Goal: Information Seeking & Learning: Learn about a topic

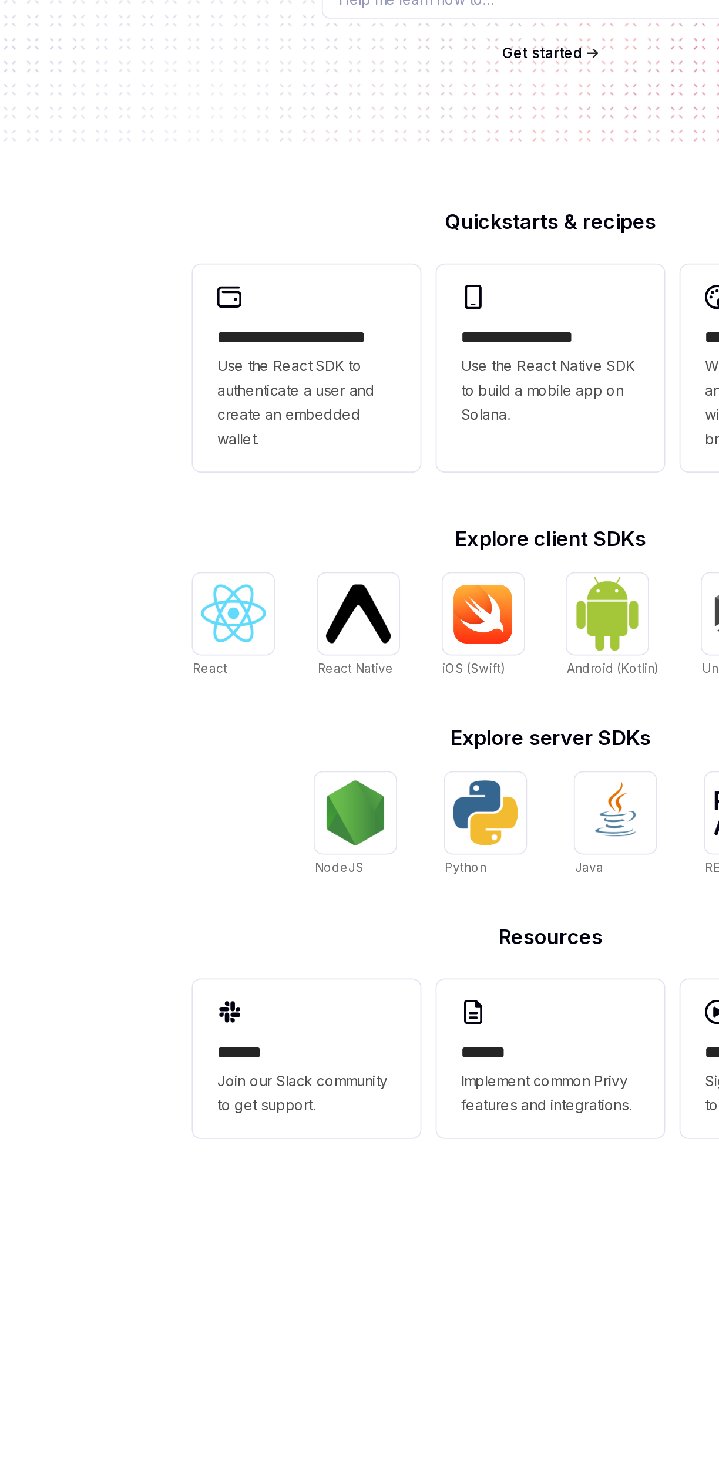
click at [247, 412] on div "**********" at bounding box center [219, 460] width 132 height 120
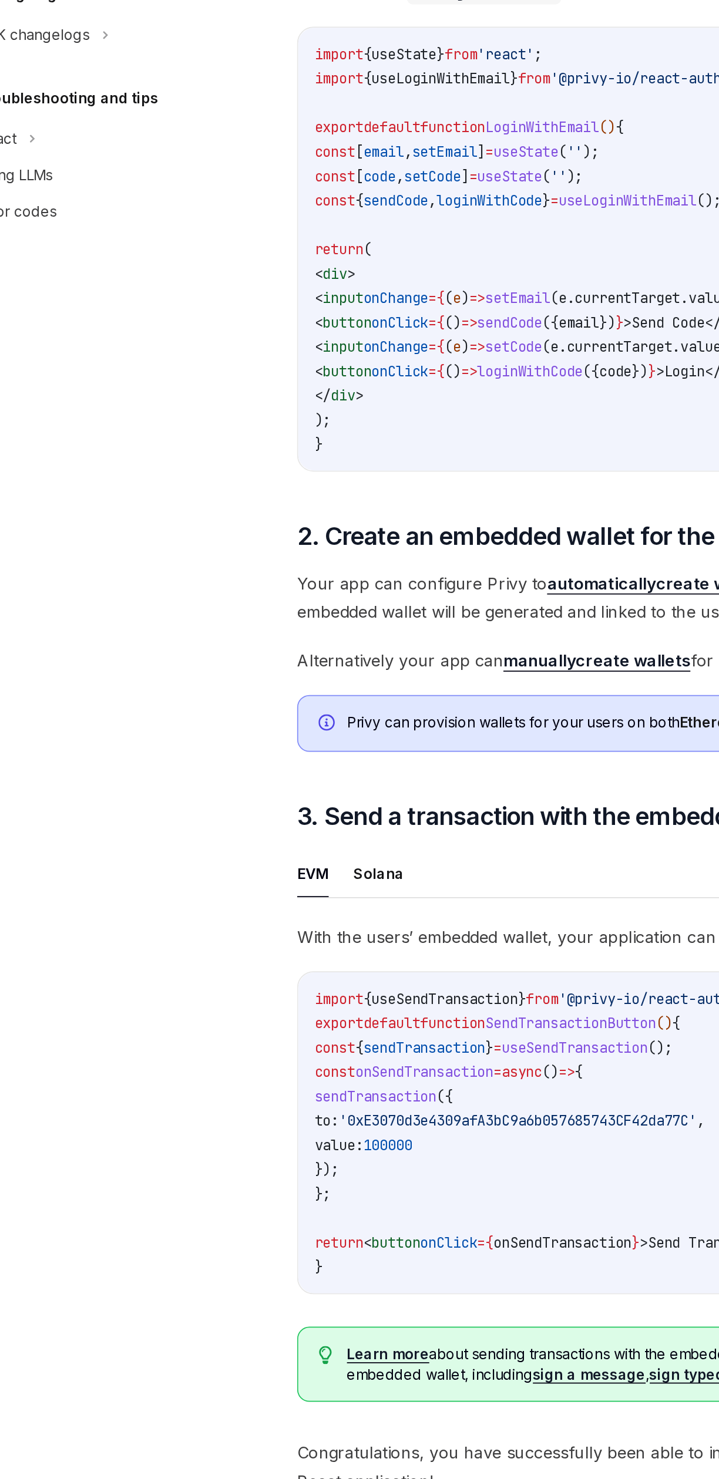
scroll to position [41, 0]
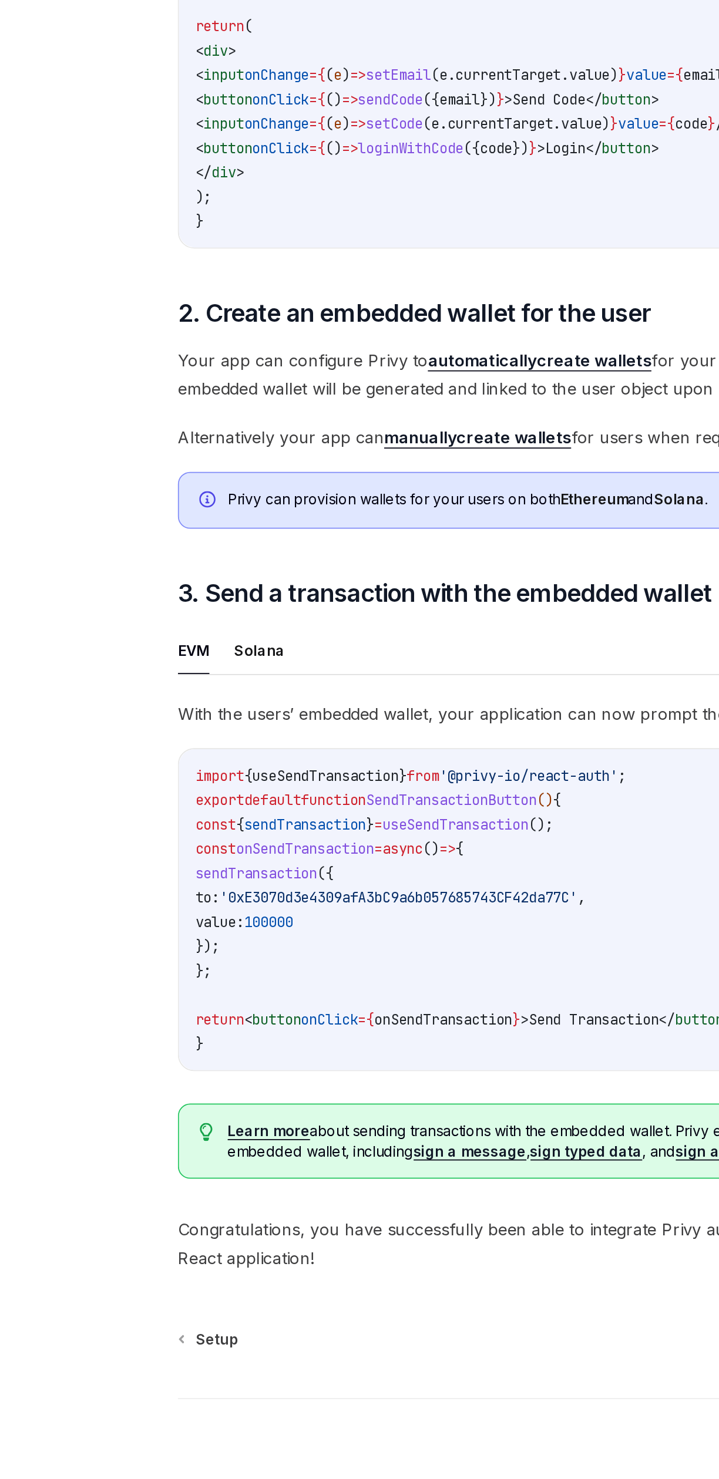
click at [459, 865] on link "automatically create wallets" at bounding box center [422, 870] width 129 height 12
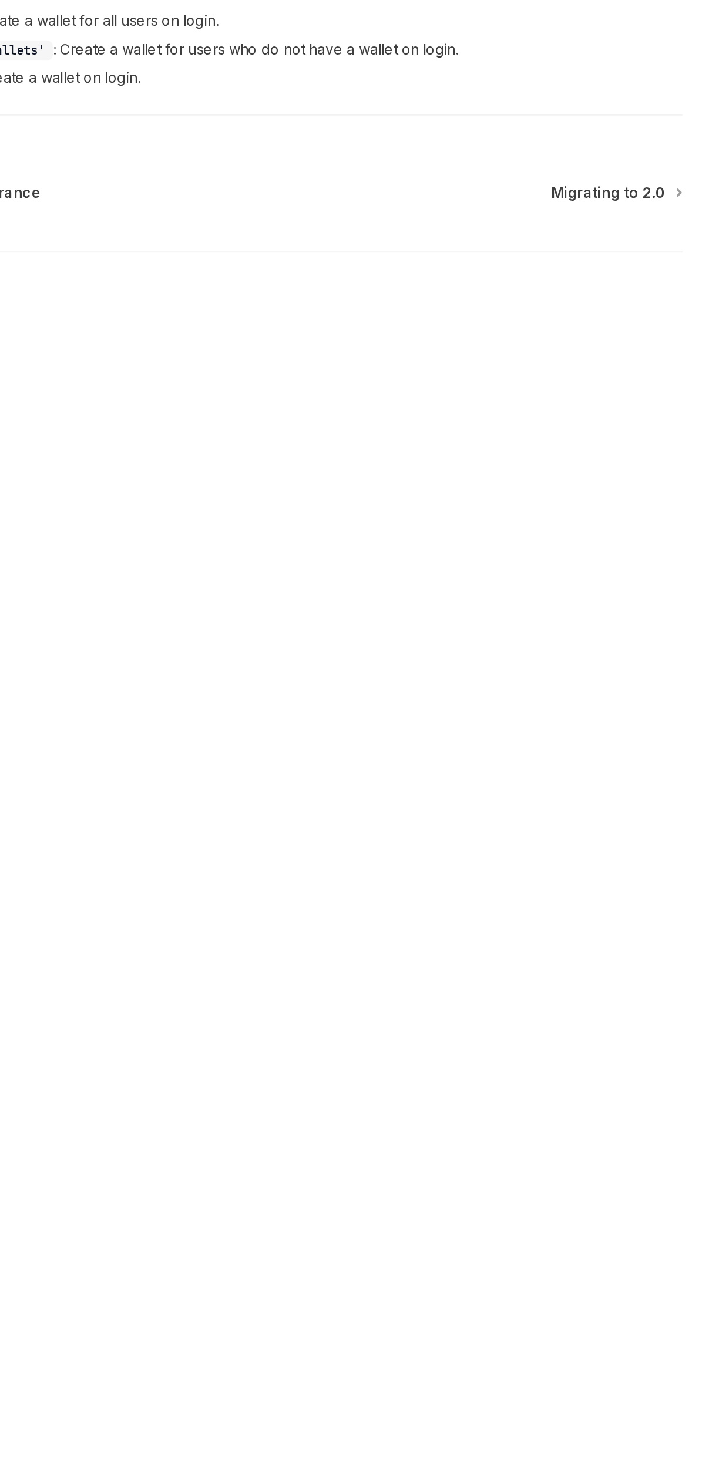
click at [692, 750] on div "Advanced Automatic wallet creation OpenAI Open in ChatGPT OpenAI Open in ChatGP…" at bounding box center [345, 499] width 709 height 820
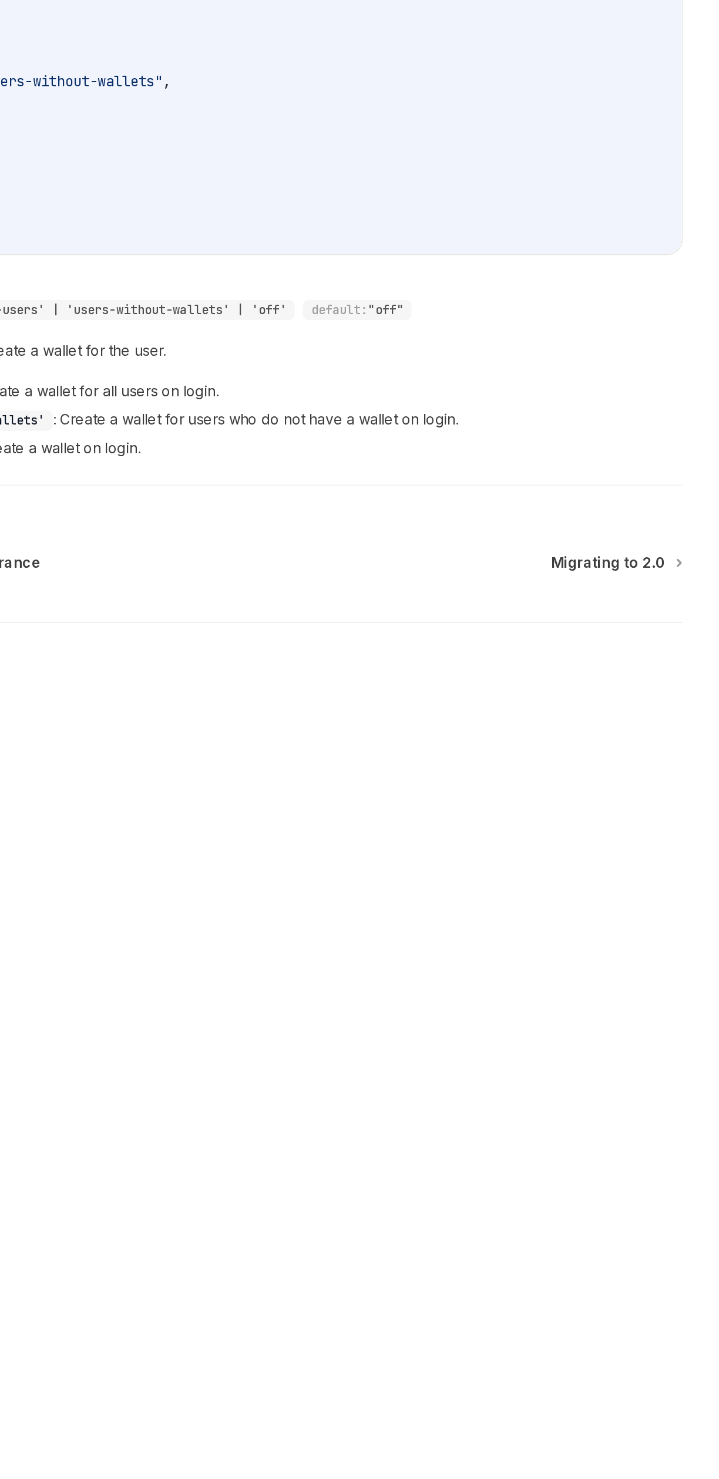
type textarea "*"
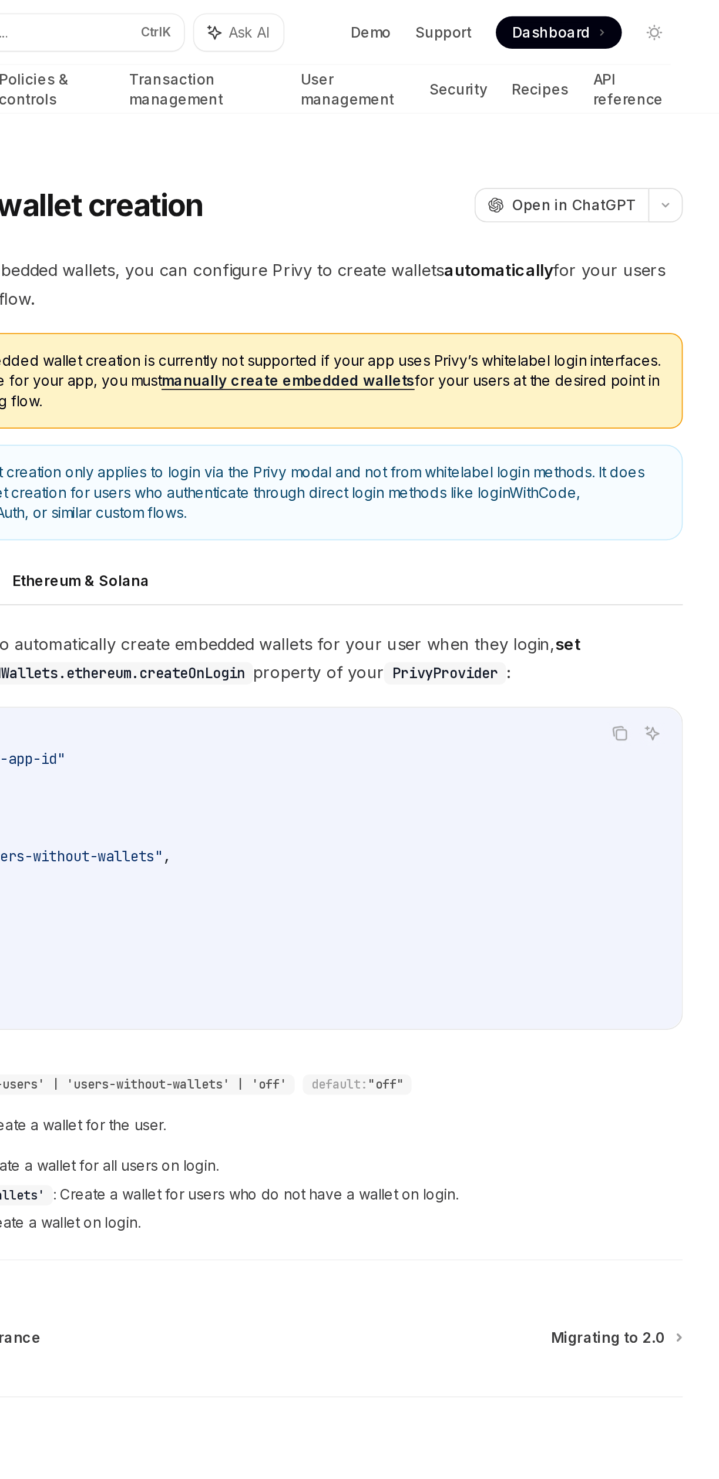
scroll to position [0, 0]
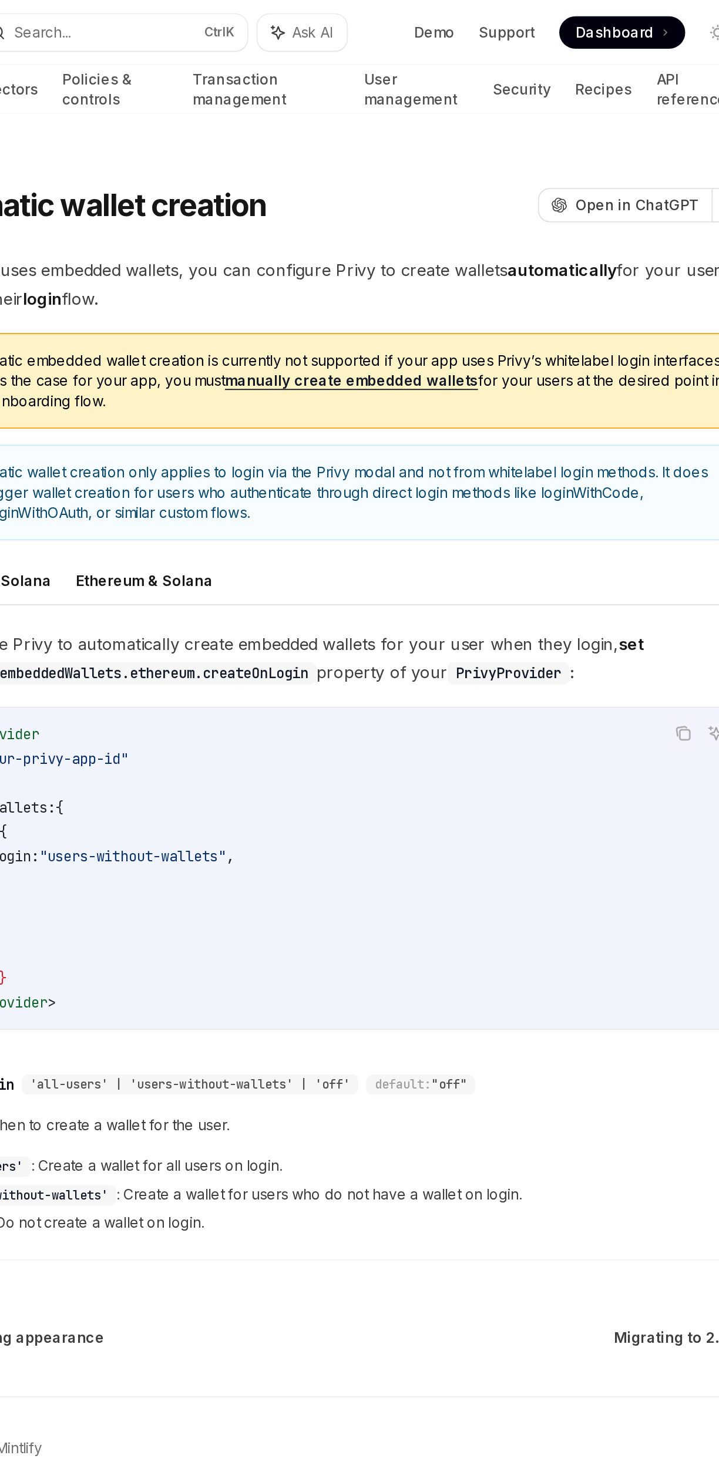
click at [630, 23] on span "Dashboard" at bounding box center [621, 19] width 45 height 12
